Goal: Book appointment/travel/reservation

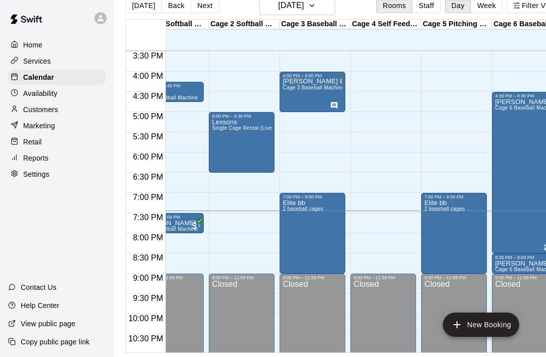
scroll to position [0, 28]
click at [521, 118] on div "Jason Cage 6 Baseball Machine" at bounding box center [525, 277] width 60 height 357
click at [508, 77] on icon "edit" at bounding box center [505, 78] width 12 height 12
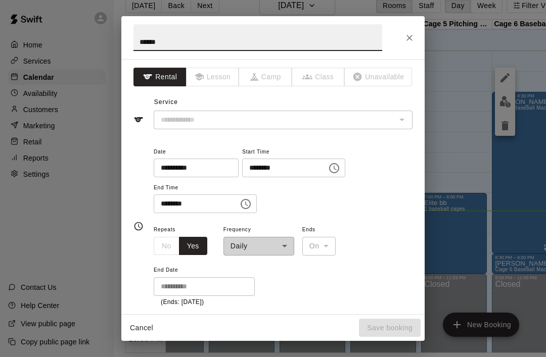
type input "**********"
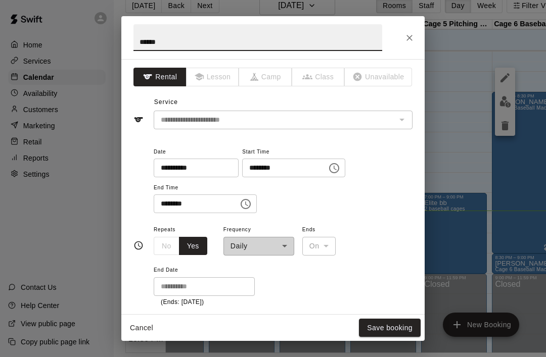
scroll to position [0, 0]
click at [412, 36] on icon "Close" at bounding box center [409, 38] width 10 height 10
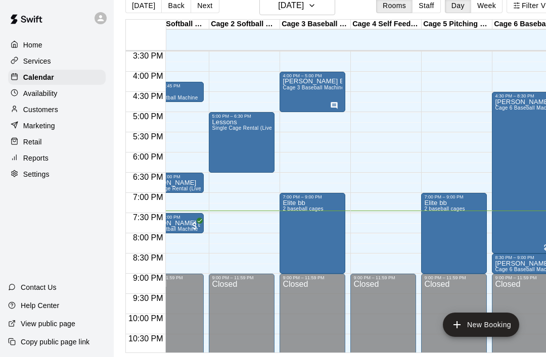
click at [522, 122] on div "Jason Cage 6 Baseball Machine" at bounding box center [525, 277] width 60 height 357
click at [506, 127] on icon "delete" at bounding box center [504, 125] width 7 height 9
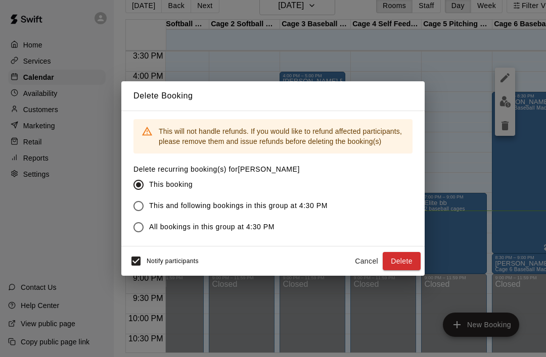
click at [411, 259] on button "Delete" at bounding box center [402, 261] width 38 height 19
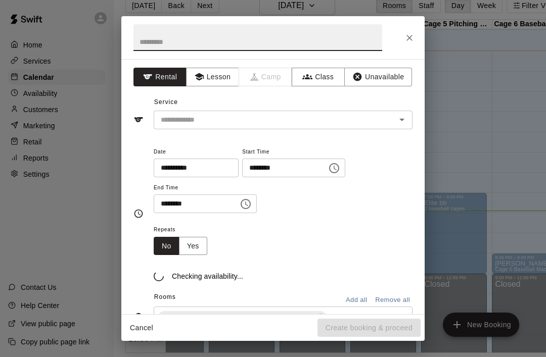
click at [148, 42] on input "text" at bounding box center [257, 37] width 249 height 27
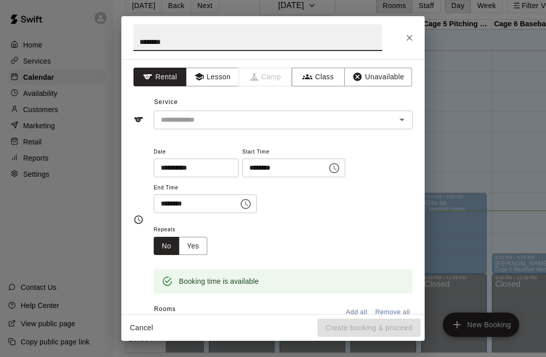
click at [407, 121] on icon "Open" at bounding box center [402, 120] width 12 height 12
type input "*******"
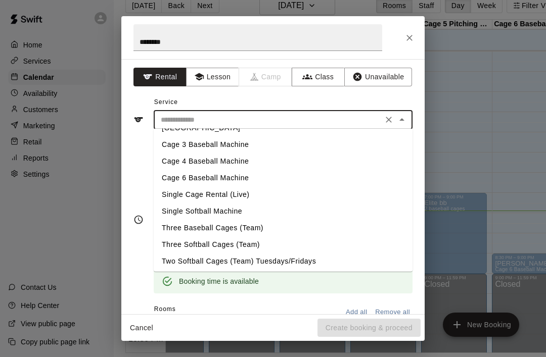
scroll to position [5, 0]
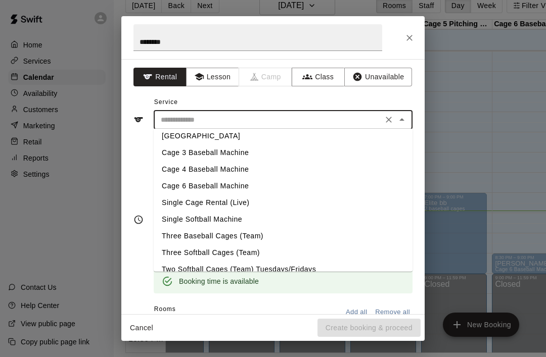
click at [164, 138] on li "[GEOGRAPHIC_DATA]" at bounding box center [283, 136] width 259 height 17
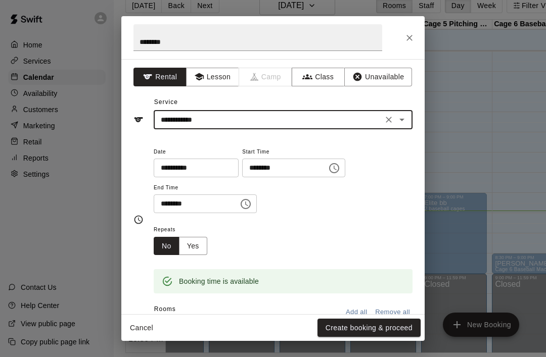
type input "**********"
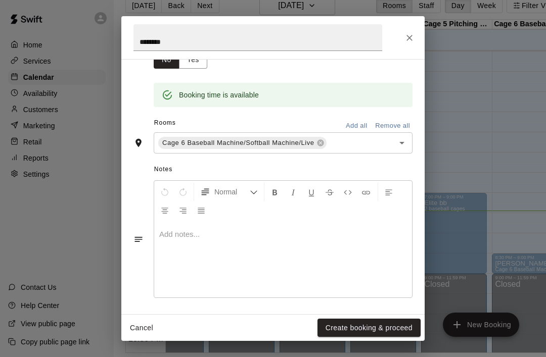
scroll to position [186, 0]
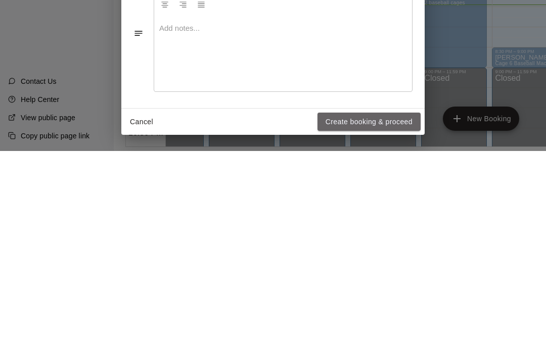
click at [389, 319] on button "Create booking & proceed" at bounding box center [368, 328] width 103 height 19
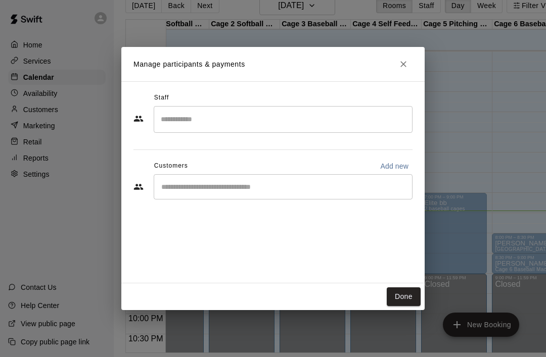
click at [409, 292] on button "Done" at bounding box center [404, 297] width 34 height 19
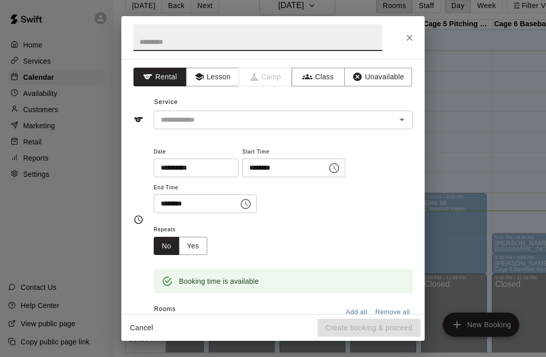
click at [146, 49] on input "text" at bounding box center [257, 37] width 249 height 27
click at [405, 121] on icon "Open" at bounding box center [402, 120] width 12 height 12
type input "*******"
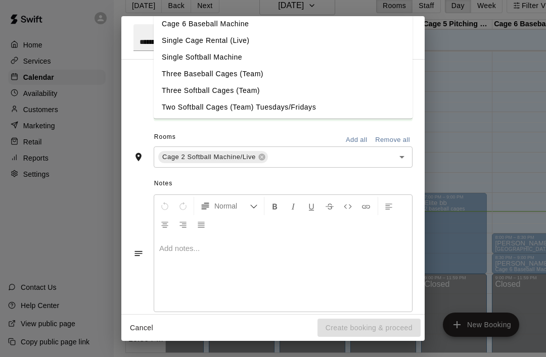
scroll to position [152, 0]
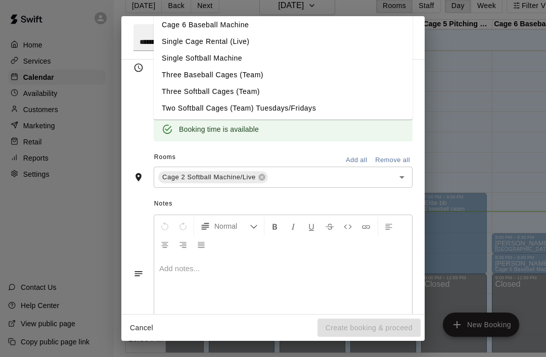
click at [168, 42] on li "Single Cage Rental (Live)" at bounding box center [283, 41] width 259 height 17
type input "**********"
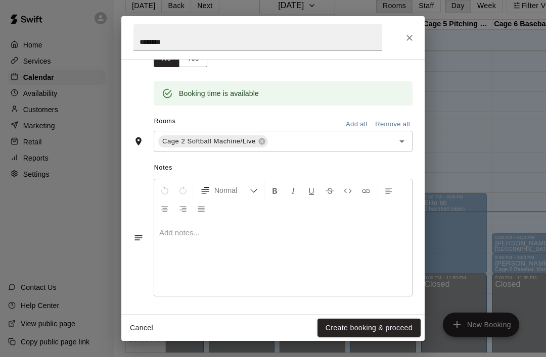
scroll to position [186, 0]
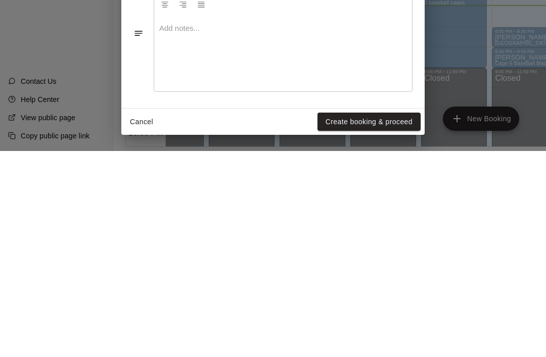
click at [395, 319] on button "Create booking & proceed" at bounding box center [368, 328] width 103 height 19
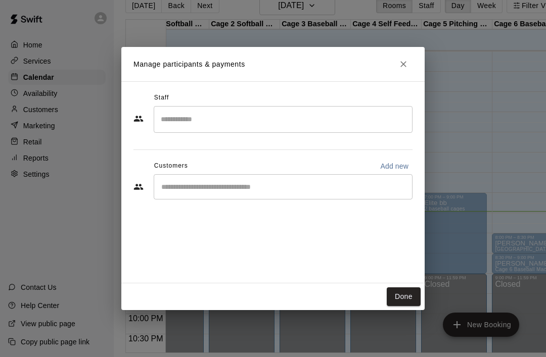
click at [409, 297] on button "Done" at bounding box center [404, 297] width 34 height 19
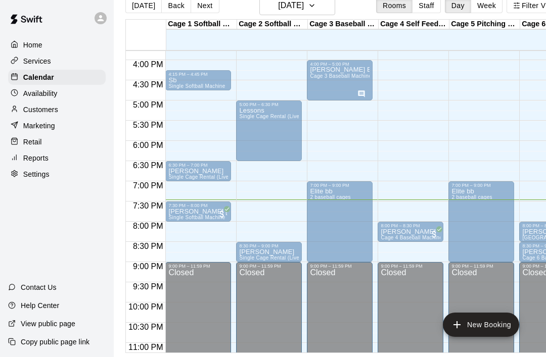
scroll to position [637, 0]
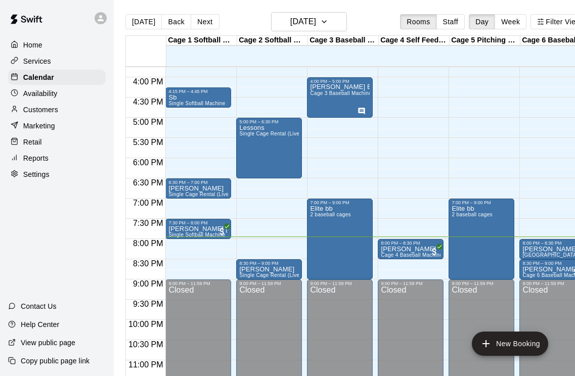
scroll to position [616, 0]
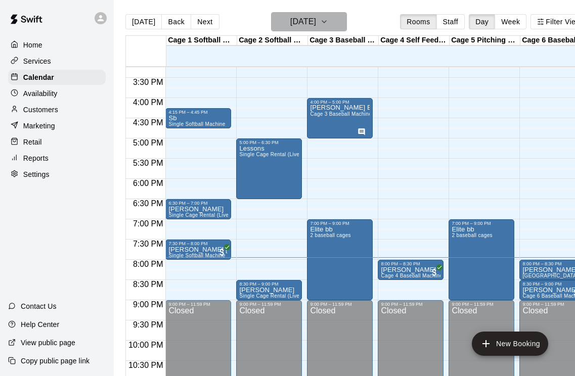
click at [345, 24] on button "[DATE]" at bounding box center [309, 21] width 76 height 19
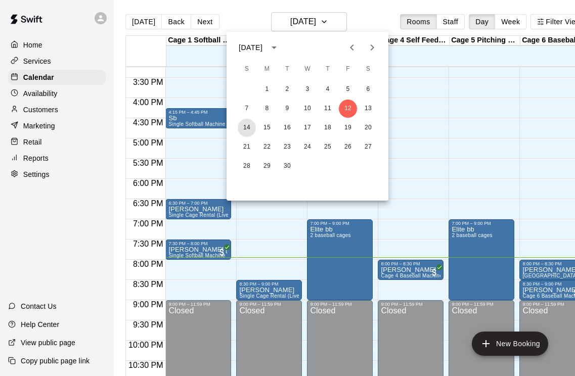
click at [252, 131] on button "14" at bounding box center [247, 128] width 18 height 18
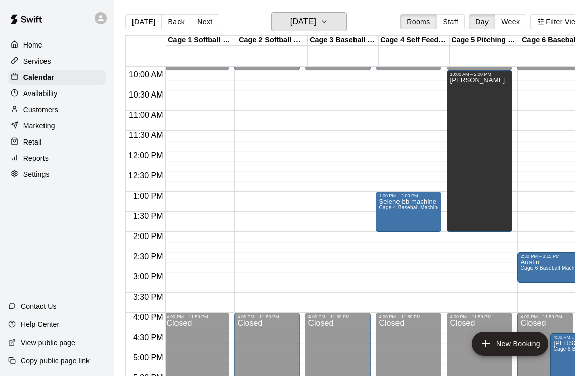
scroll to position [0, 2]
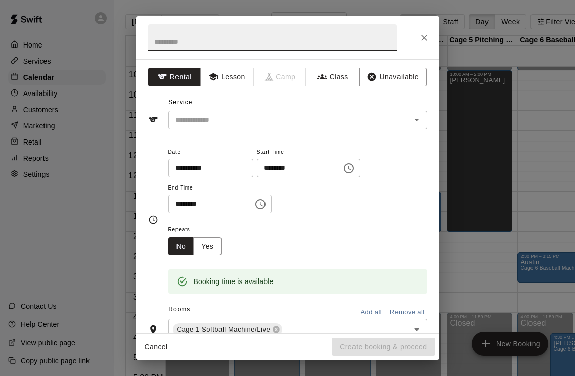
click at [160, 42] on input "text" at bounding box center [272, 37] width 249 height 27
click at [416, 122] on icon "Open" at bounding box center [416, 120] width 12 height 12
type input "**********"
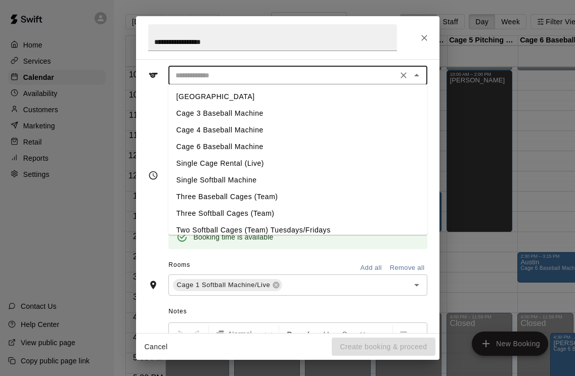
scroll to position [51, 0]
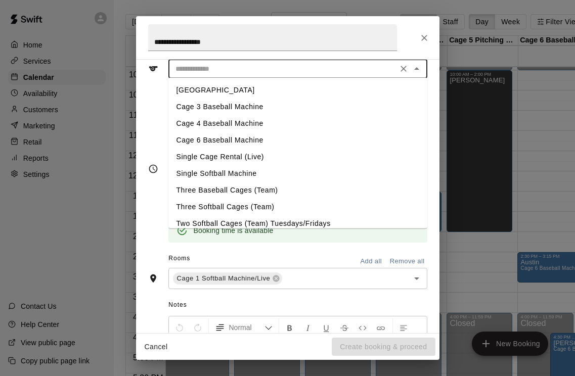
click at [178, 173] on li "Single Softball Machine" at bounding box center [297, 173] width 259 height 17
type input "**********"
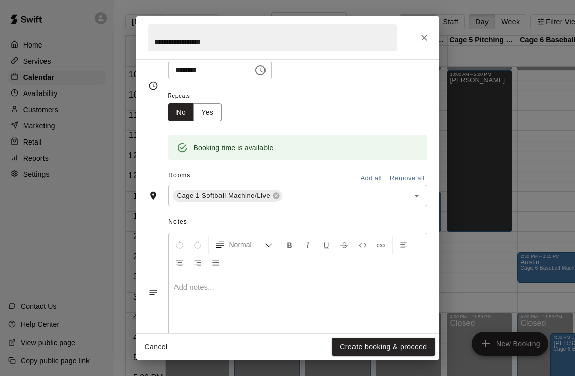
scroll to position [133, 0]
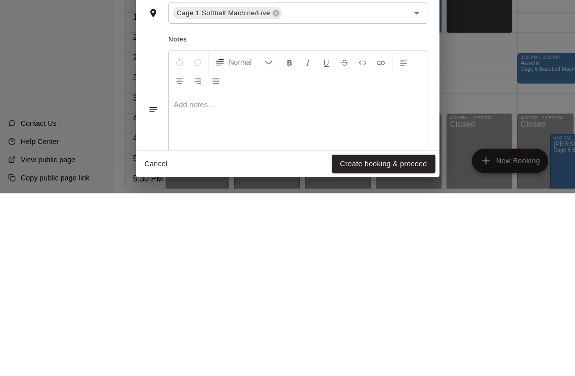
click at [403, 338] on button "Create booking & proceed" at bounding box center [383, 347] width 103 height 19
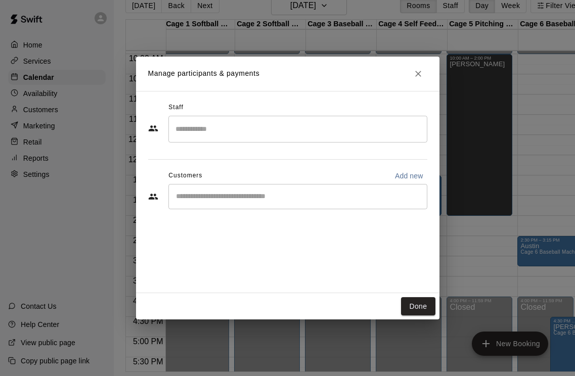
click at [424, 316] on button "Done" at bounding box center [418, 306] width 34 height 19
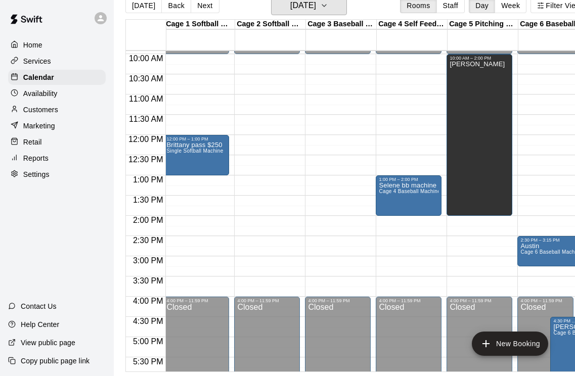
scroll to position [50, 0]
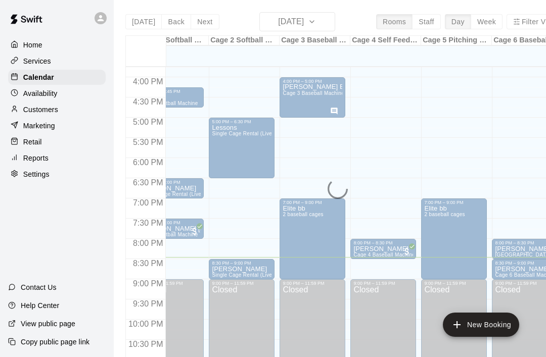
scroll to position [0, 28]
